Goal: Navigation & Orientation: Find specific page/section

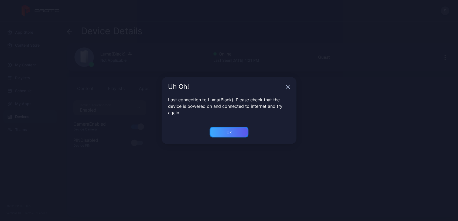
click at [229, 133] on div "Ok" at bounding box center [229, 132] width 5 height 4
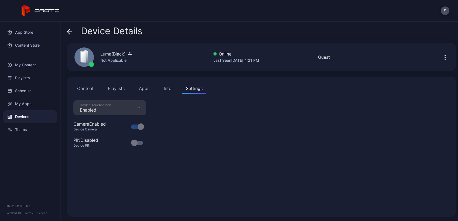
click at [78, 87] on button "Content" at bounding box center [85, 88] width 24 height 11
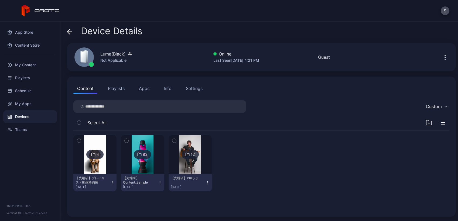
click at [19, 117] on div "Devices" at bounding box center [30, 116] width 54 height 13
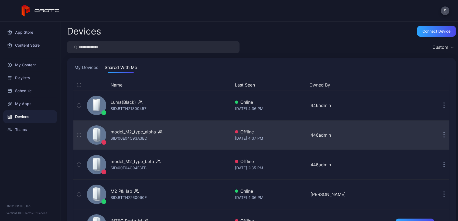
scroll to position [87, 0]
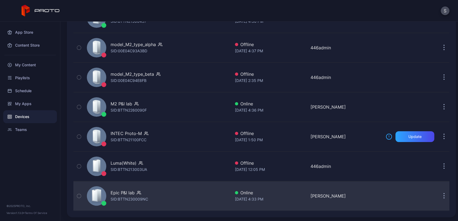
click at [186, 191] on div "Epic P&I lab SID: BTTN230009NC" at bounding box center [158, 196] width 146 height 27
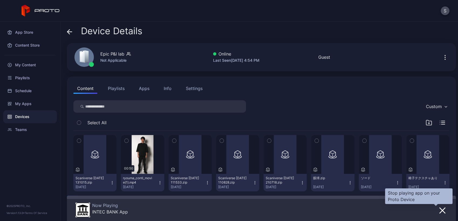
click at [440, 208] on icon "button" at bounding box center [443, 211] width 6 height 6
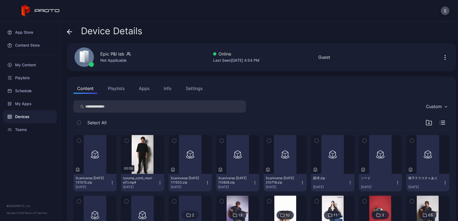
click at [351, 107] on div "Custom" at bounding box center [261, 106] width 376 height 12
